Goal: Information Seeking & Learning: Learn about a topic

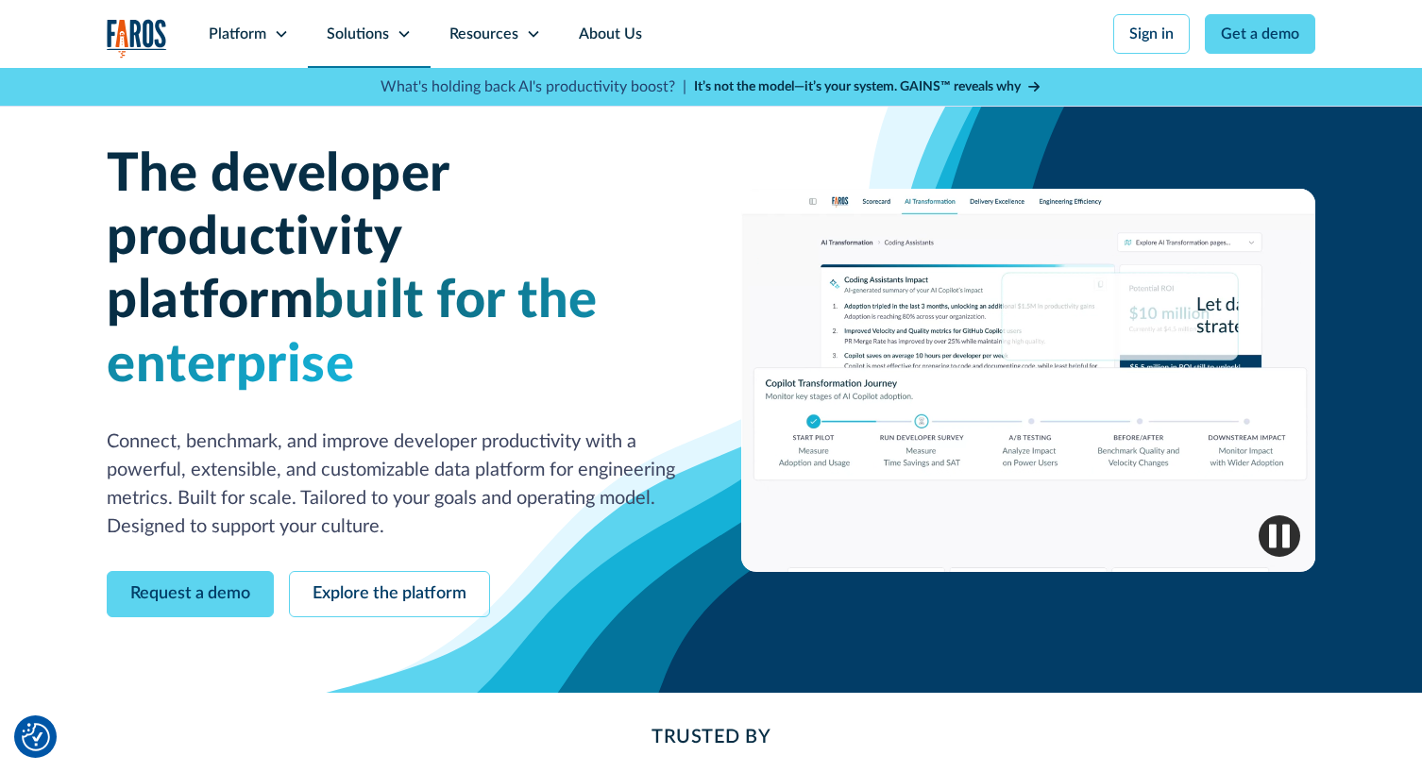
click at [388, 44] on div "Solutions" at bounding box center [369, 34] width 123 height 68
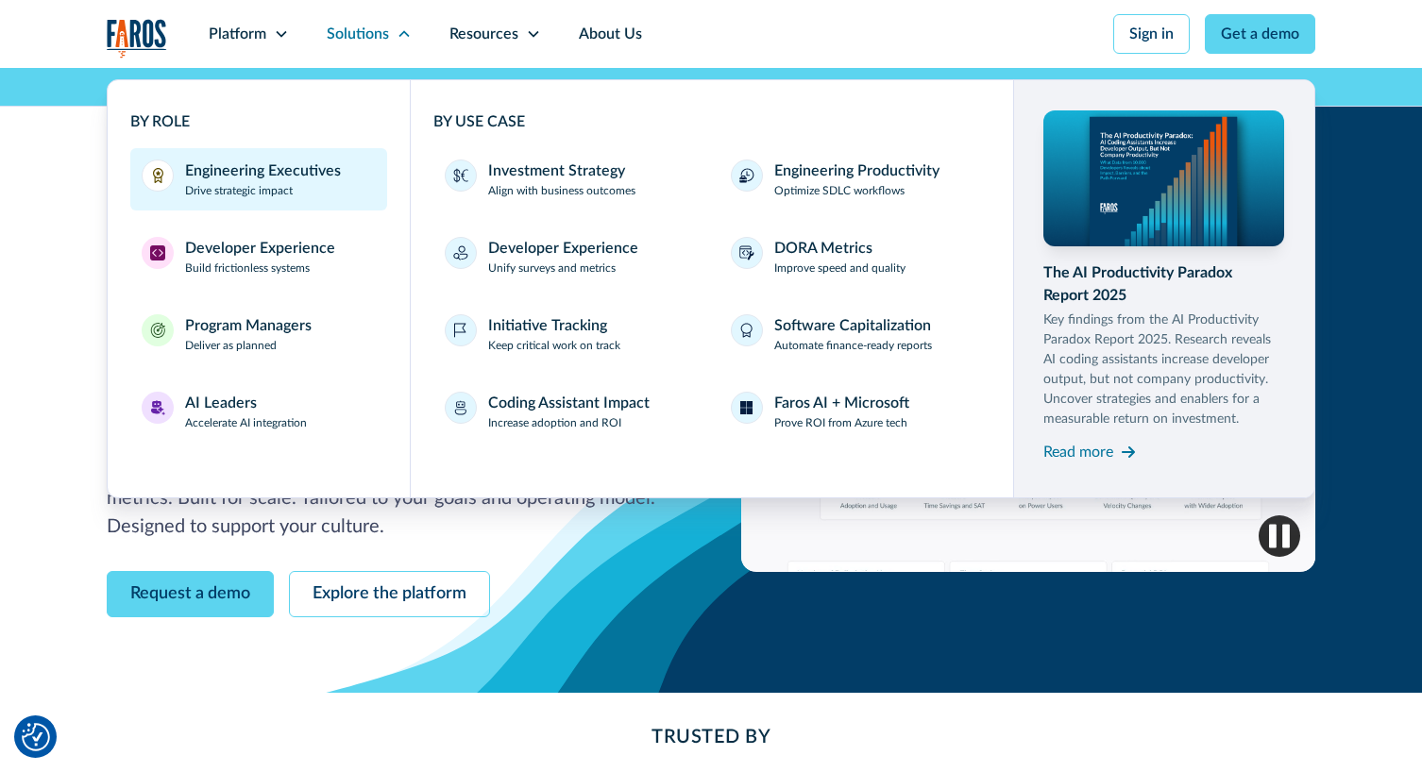
click at [326, 183] on div "Engineering Executives Drive strategic impact" at bounding box center [263, 180] width 156 height 40
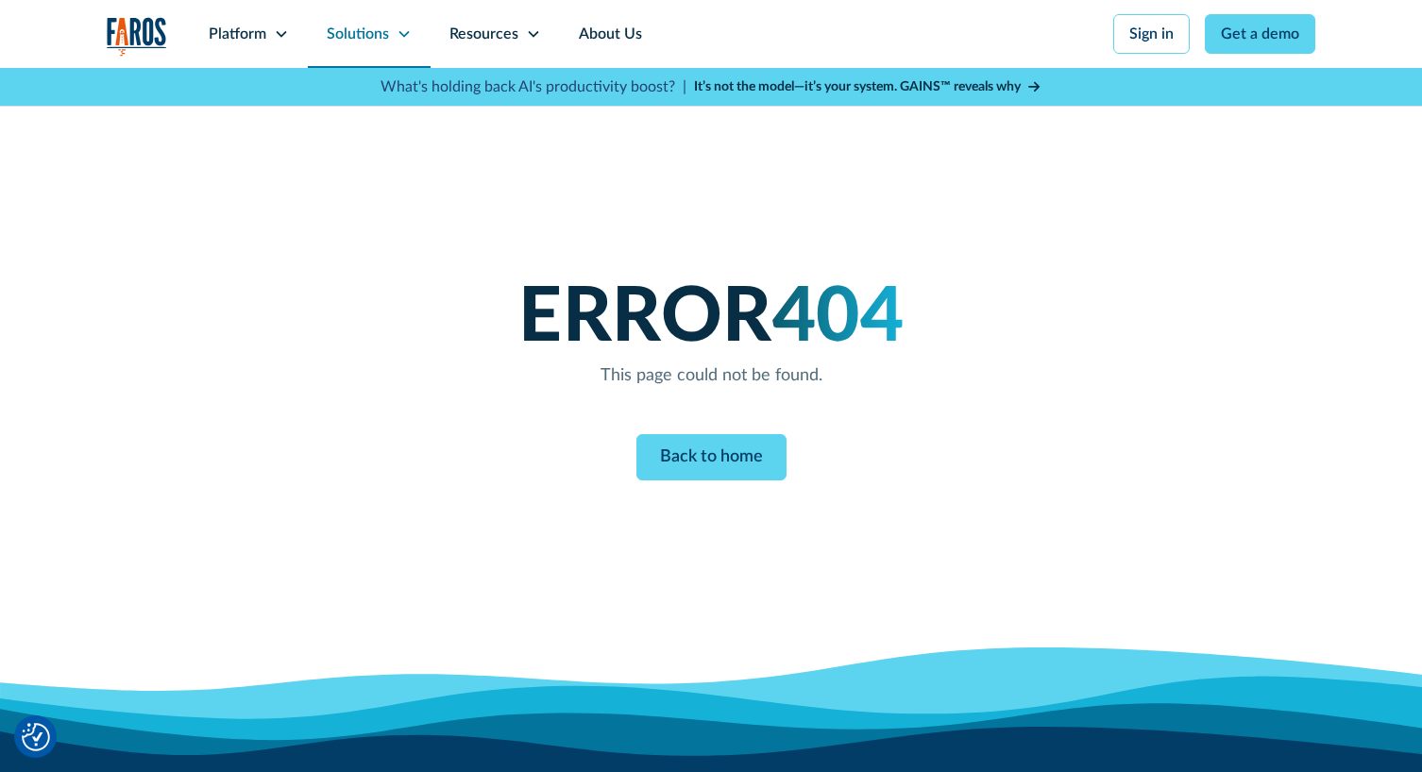
click at [374, 40] on div "Solutions" at bounding box center [358, 34] width 62 height 23
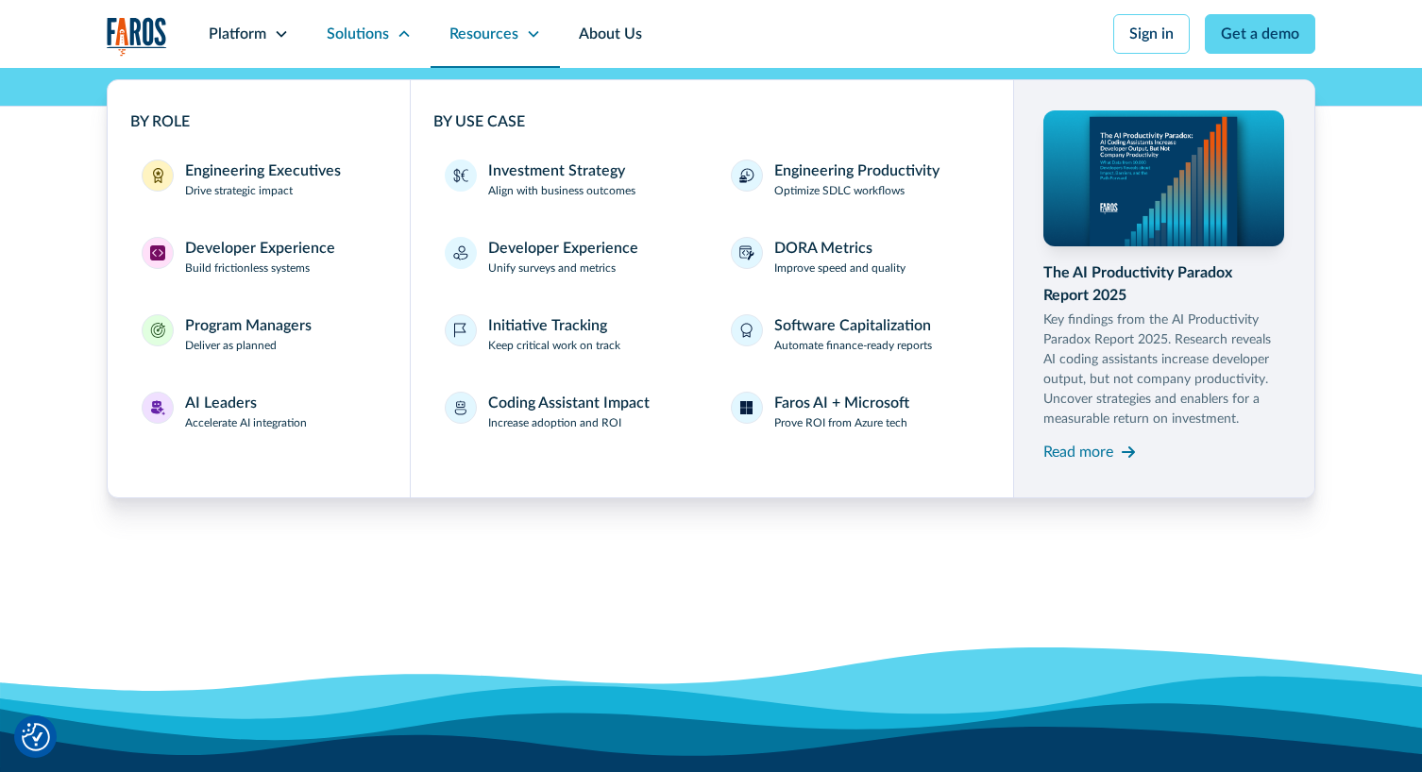
click at [506, 58] on div "Resources" at bounding box center [495, 34] width 129 height 68
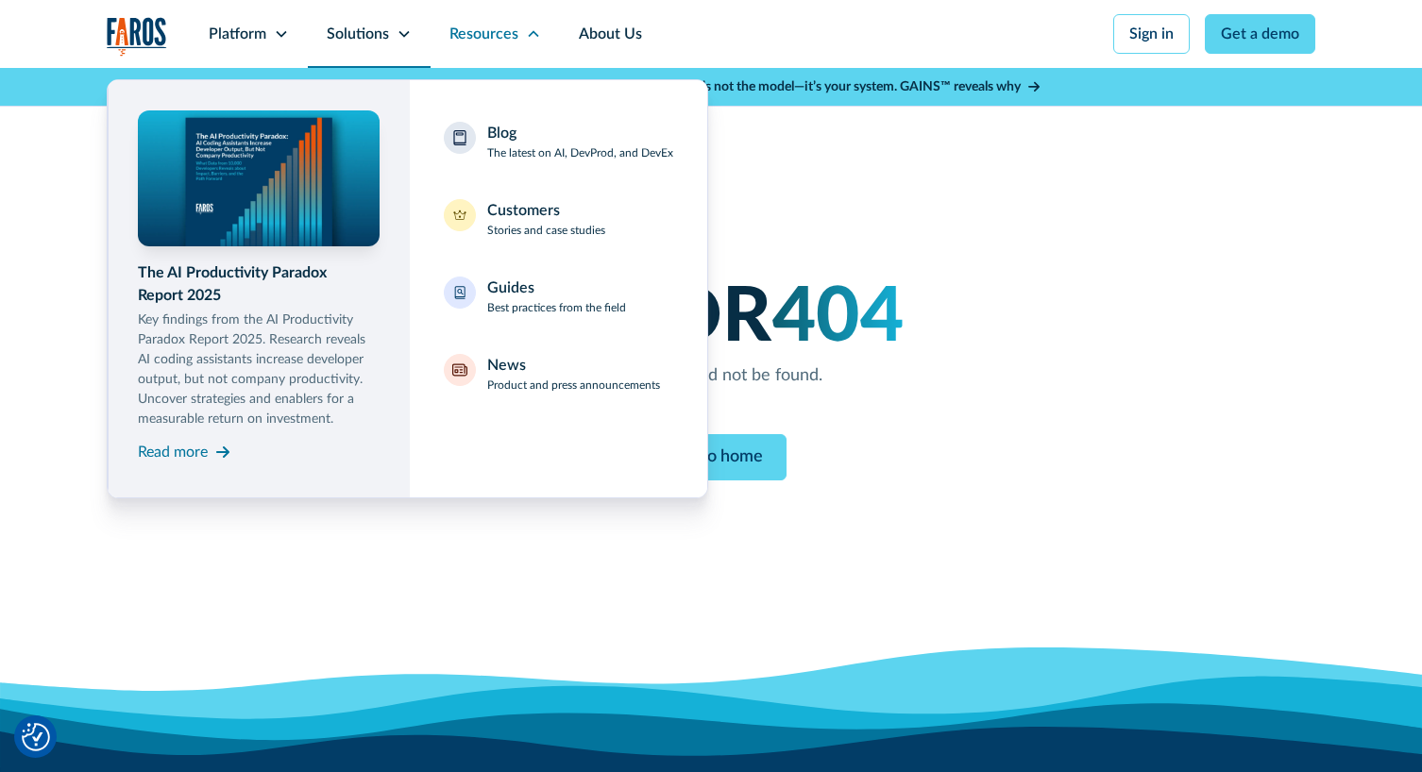
click at [384, 42] on div "Solutions" at bounding box center [358, 34] width 62 height 23
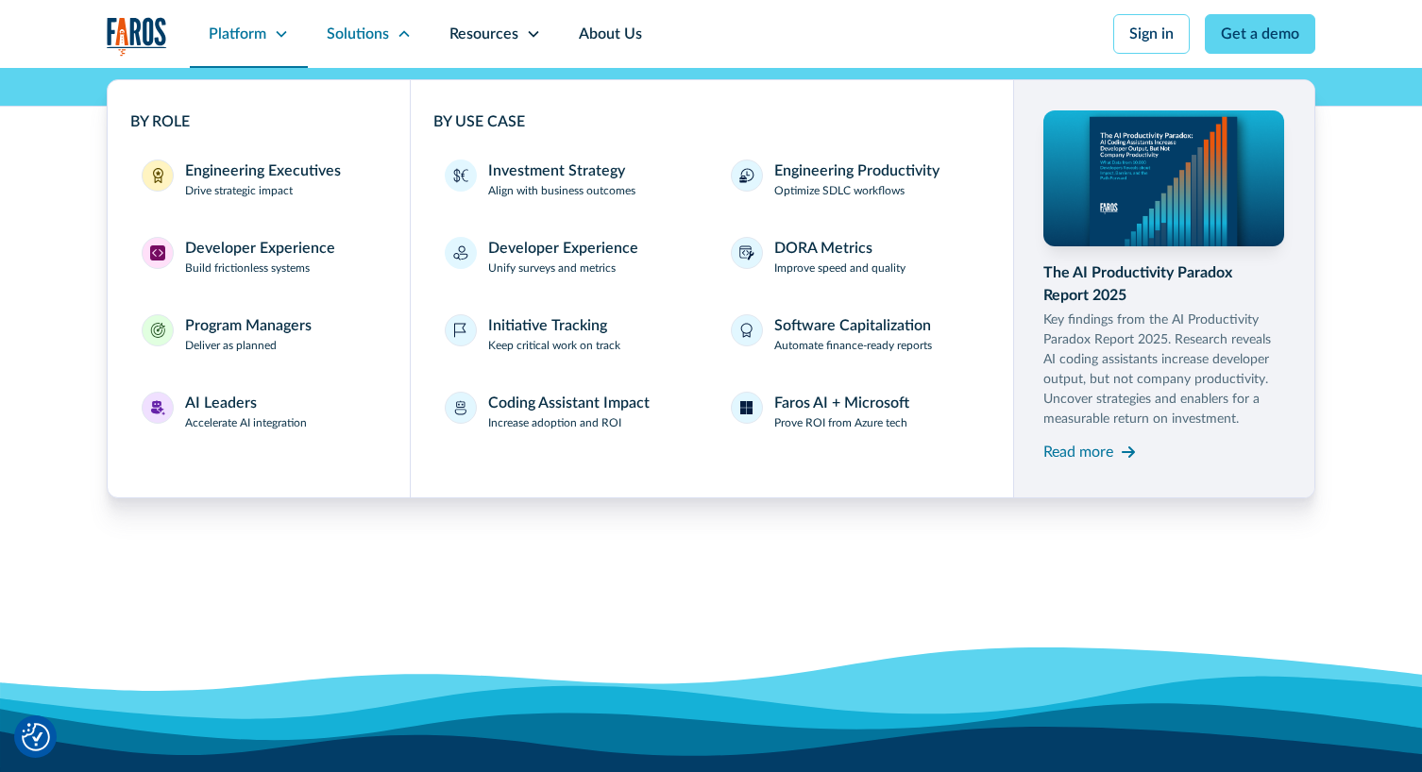
click at [267, 36] on div "Platform" at bounding box center [249, 34] width 118 height 68
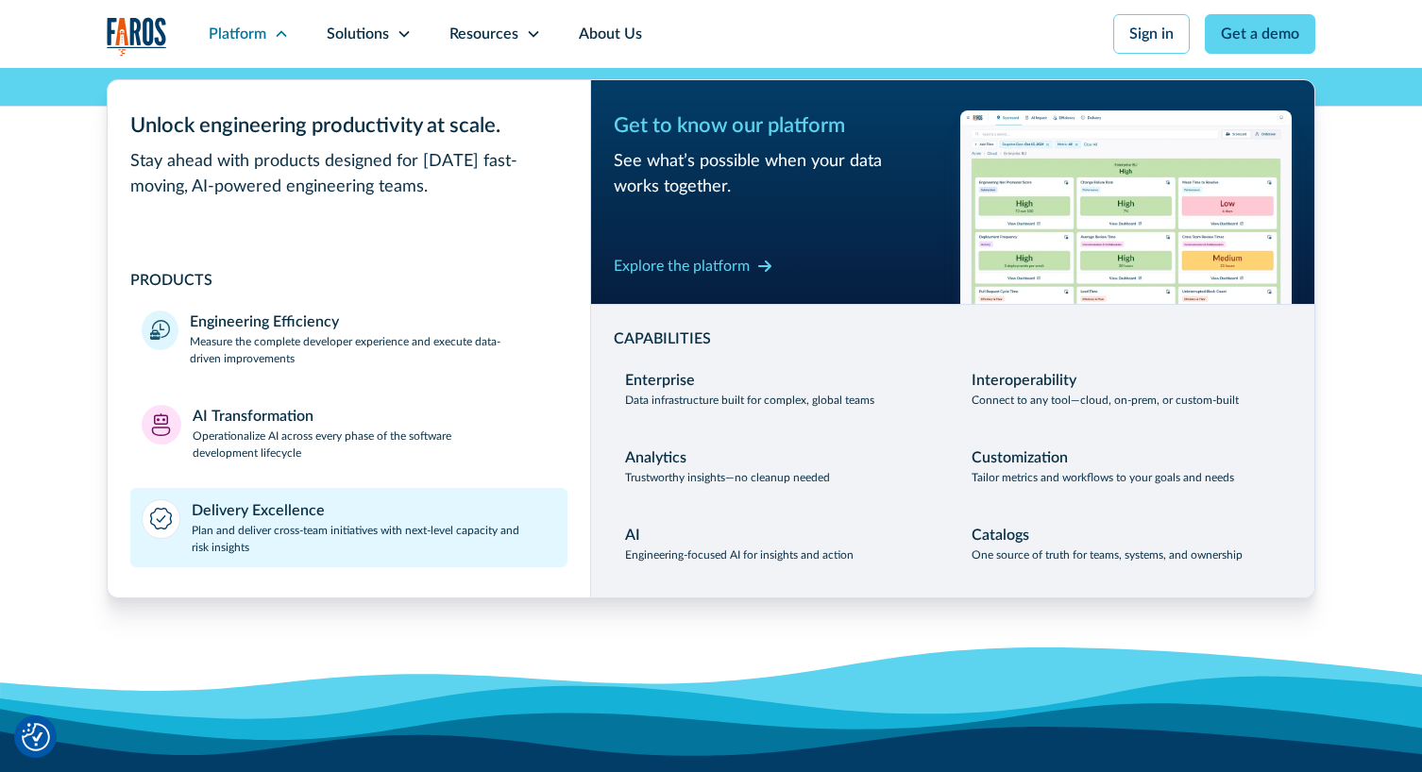
click at [329, 536] on p "Plan and deliver cross-team initiatives with next-level capacity and risk insig…" at bounding box center [374, 539] width 365 height 34
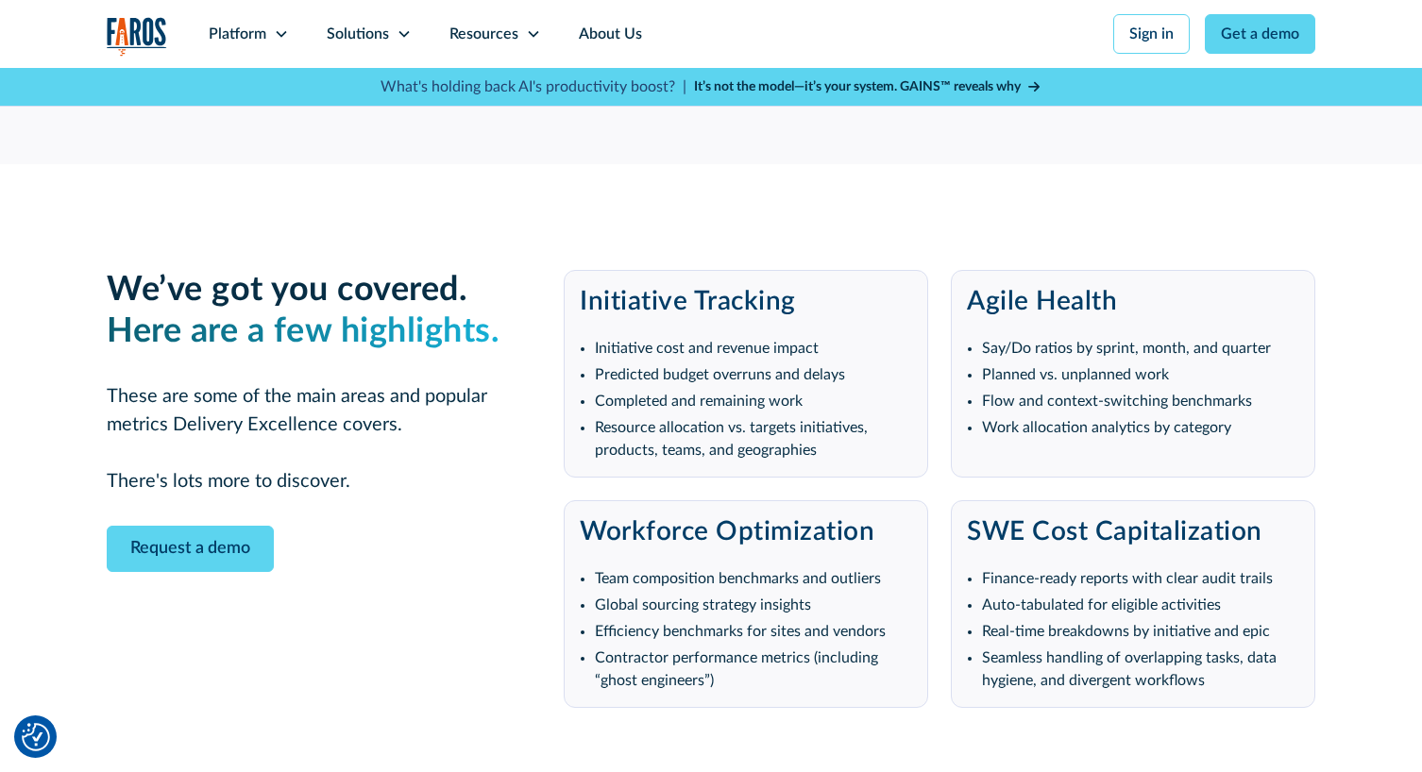
scroll to position [3471, 0]
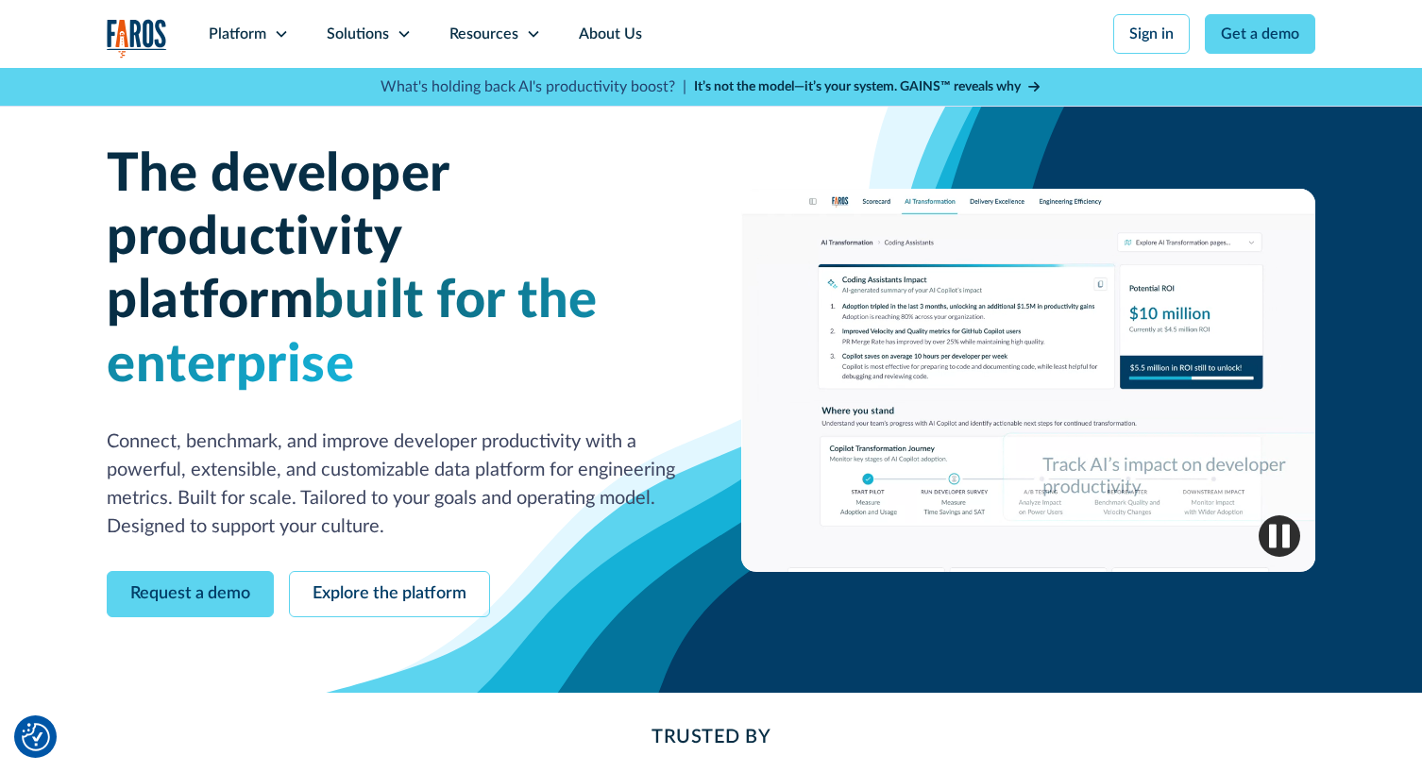
click at [287, 42] on div "Platform" at bounding box center [249, 34] width 118 height 68
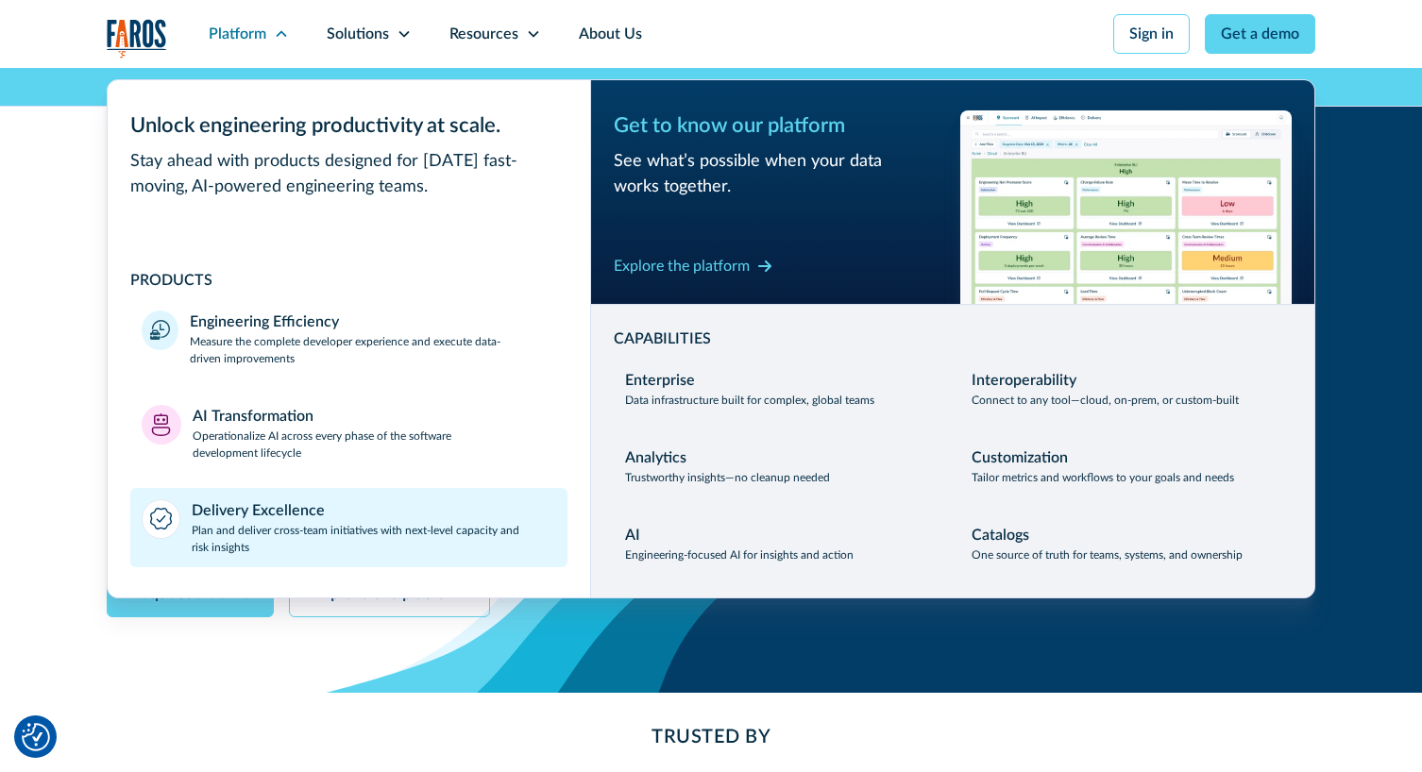
click at [289, 509] on div "Delivery Excellence" at bounding box center [258, 511] width 133 height 23
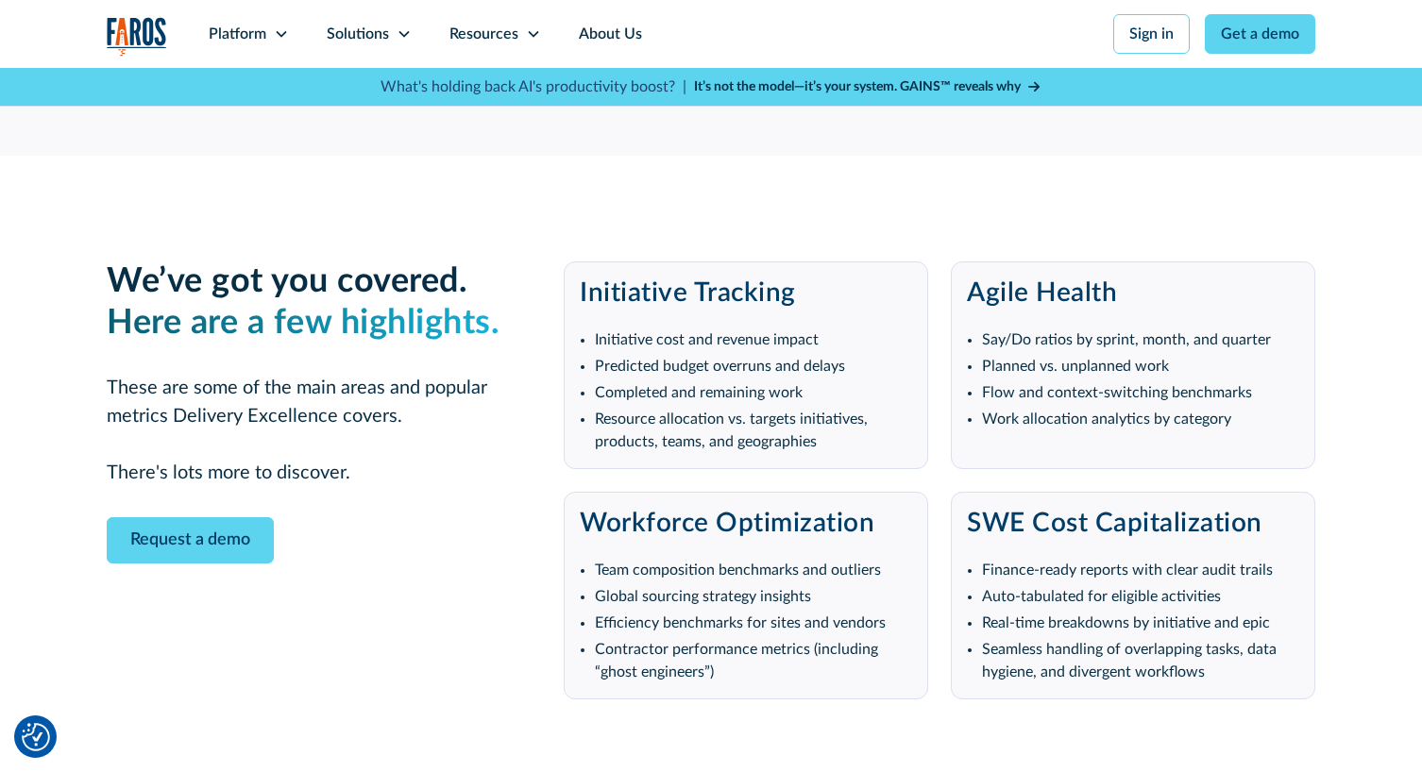
scroll to position [3455, 0]
